Goal: Ask a question

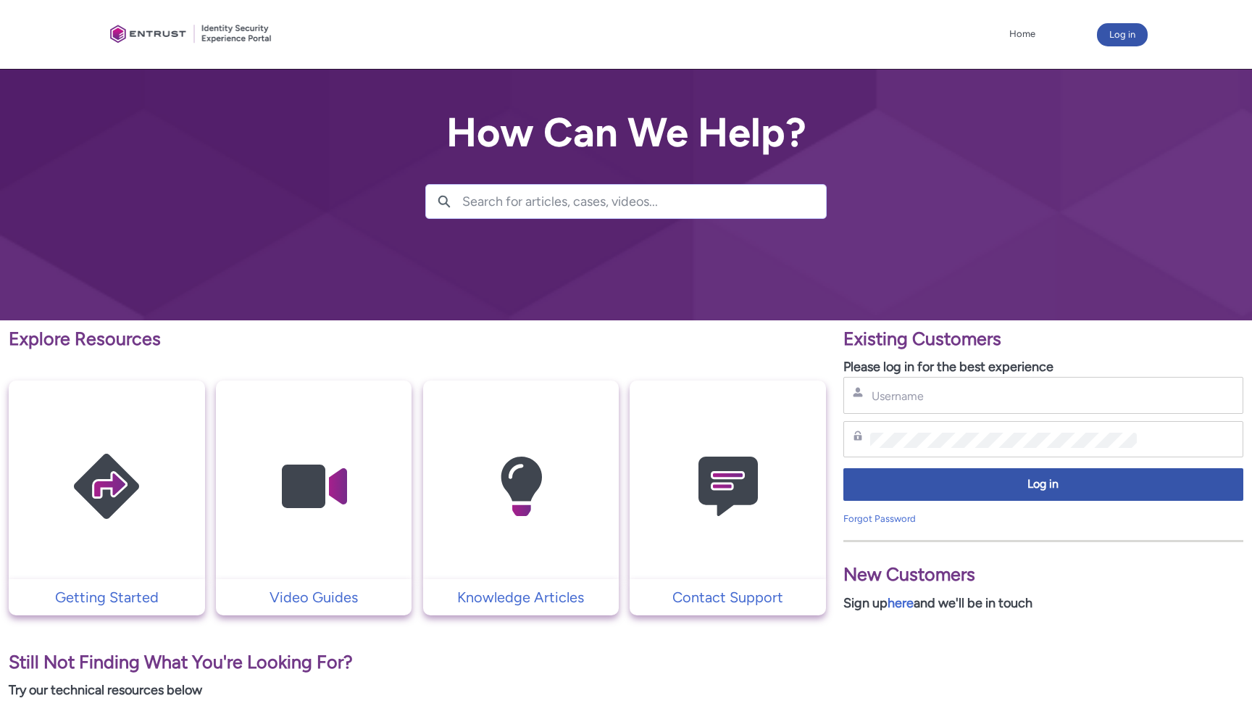
click at [1042, 453] on div "Password" at bounding box center [1043, 439] width 400 height 37
click at [1043, 448] on div "Password" at bounding box center [1043, 439] width 400 height 37
type input "vmaksimovski@ramp.com"
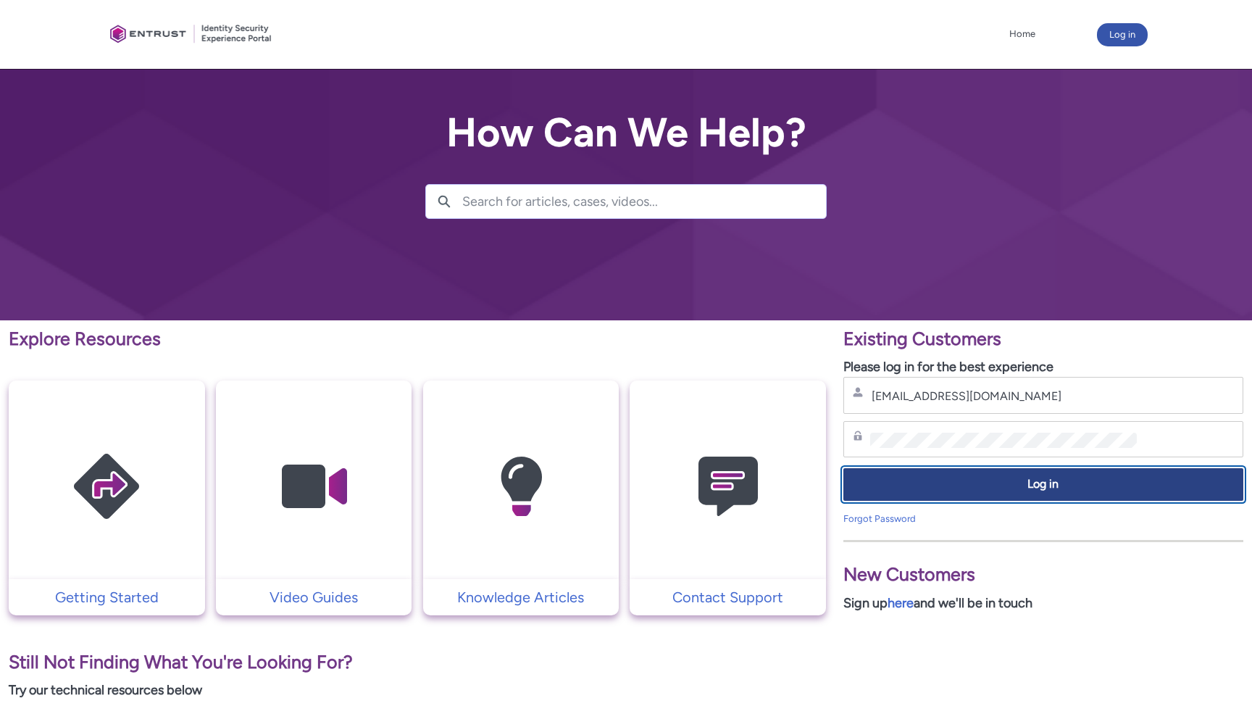
click at [1013, 479] on span "Log in" at bounding box center [1043, 484] width 381 height 17
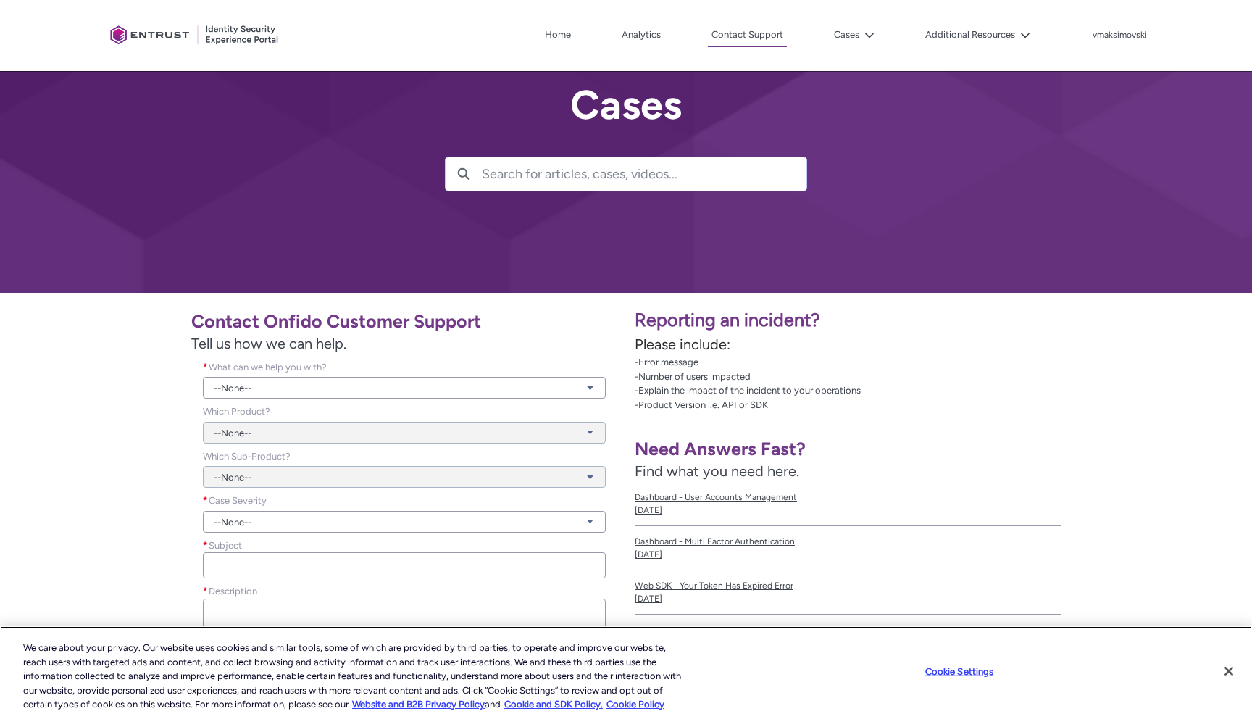
scroll to position [7, 0]
